Goal: Information Seeking & Learning: Learn about a topic

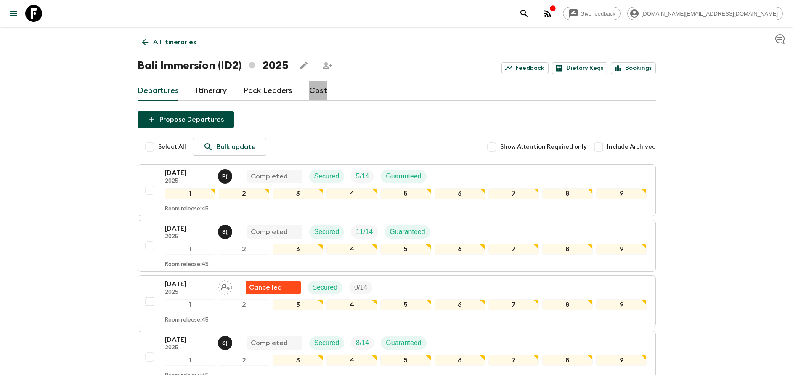
click at [320, 93] on link "Cost" at bounding box center [318, 91] width 18 height 20
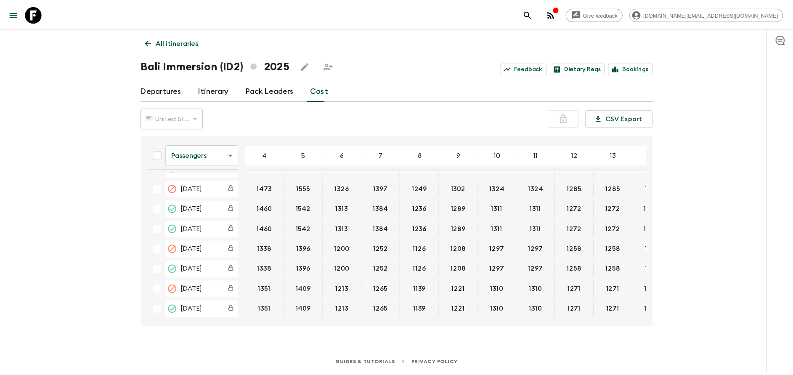
scroll to position [694, 0]
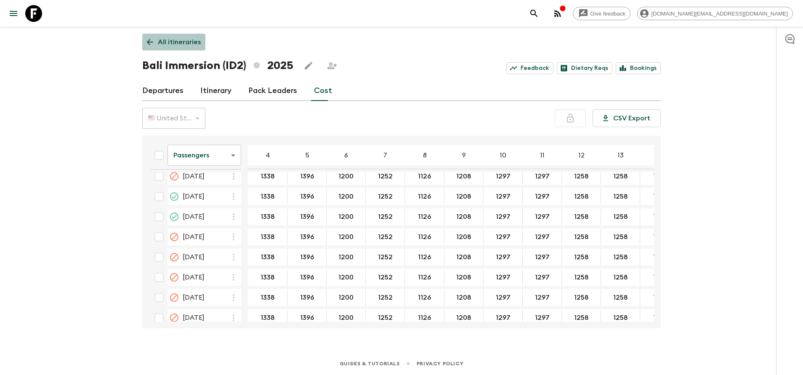
click at [170, 50] on link "All itineraries" at bounding box center [173, 42] width 63 height 17
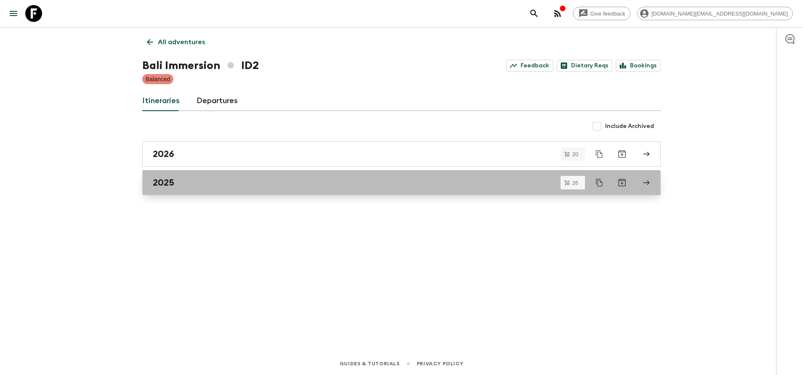
click at [210, 186] on div "2025" at bounding box center [393, 182] width 481 height 11
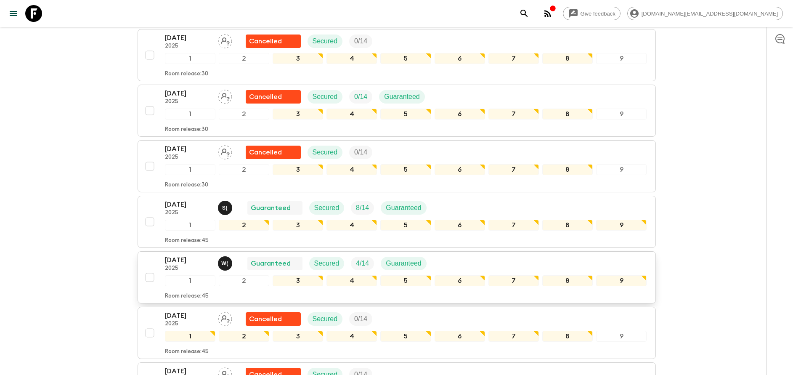
scroll to position [739, 0]
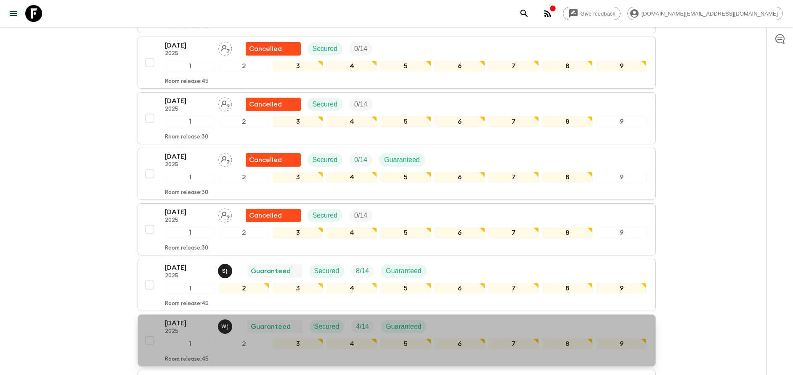
click at [189, 320] on p "[DATE]" at bounding box center [188, 323] width 46 height 10
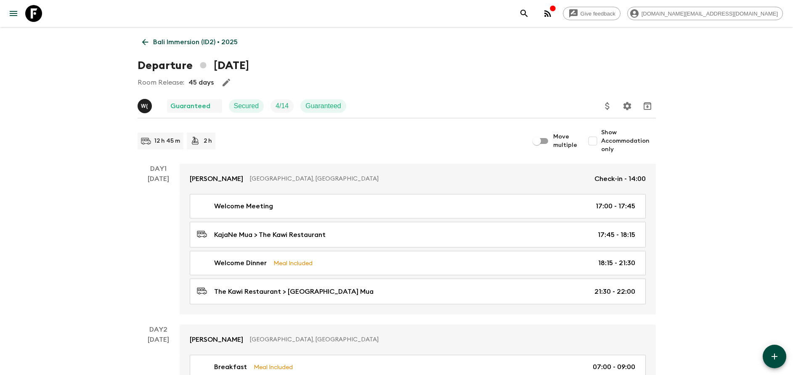
drag, startPoint x: 731, startPoint y: 267, endPoint x: 719, endPoint y: 266, distance: 11.4
click at [167, 39] on p "Bali Immersion (ID2) • 2025" at bounding box center [195, 42] width 85 height 10
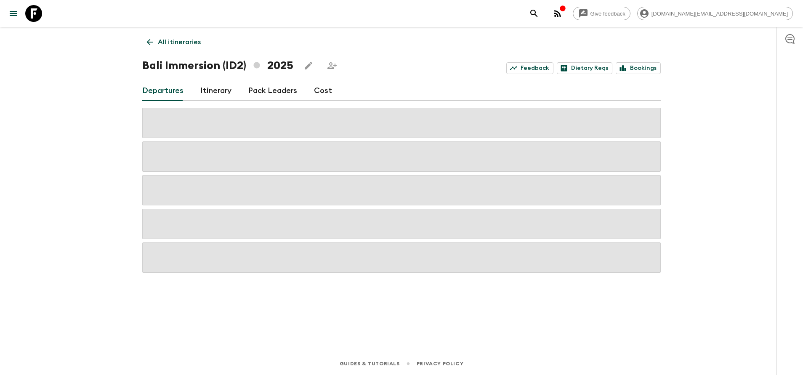
click at [329, 89] on div "Departures Itinerary Pack Leaders Cost" at bounding box center [401, 91] width 519 height 20
click at [324, 90] on link "Cost" at bounding box center [323, 91] width 18 height 20
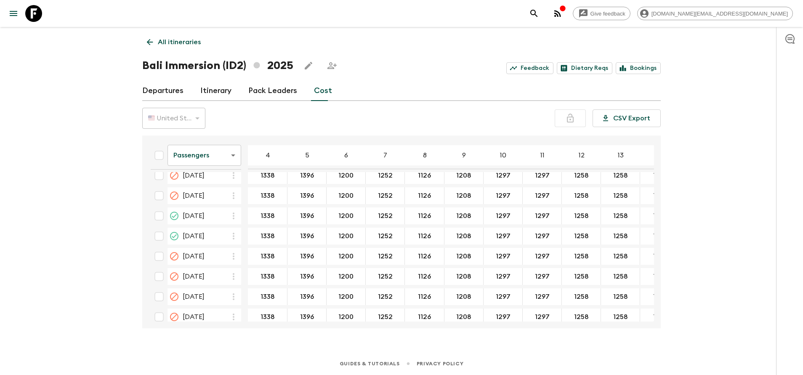
scroll to position [694, 0]
click at [220, 157] on body "Give feedback [DOMAIN_NAME][EMAIL_ADDRESS][DOMAIN_NAME] All itineraries Bali Im…" at bounding box center [401, 187] width 803 height 375
click at [202, 189] on li "Extras" at bounding box center [205, 189] width 74 height 13
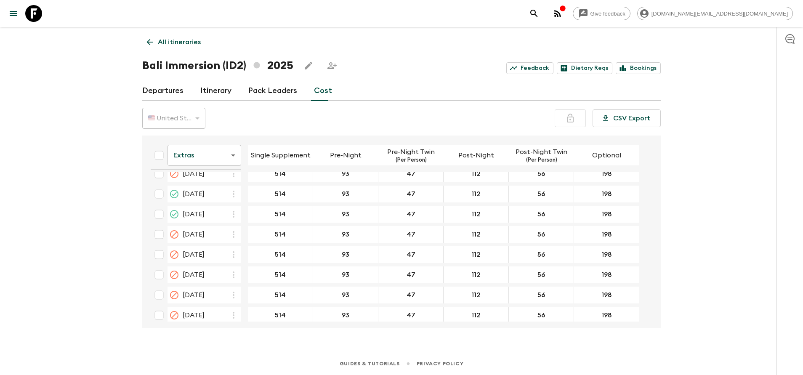
scroll to position [677, 0]
